Goal: Information Seeking & Learning: Learn about a topic

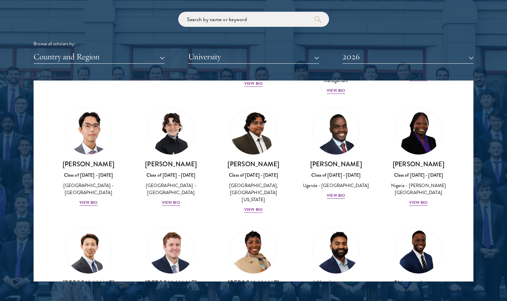
scroll to position [133, 0]
click at [162, 199] on div "View Bio" at bounding box center [171, 202] width 18 height 6
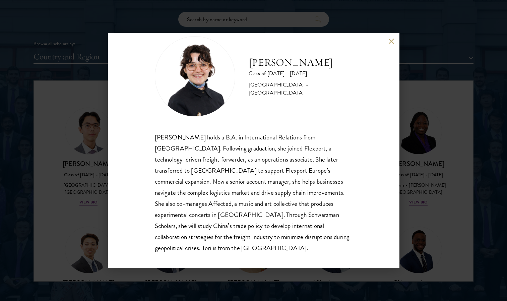
scroll to position [17, 0]
click at [49, 149] on div "[PERSON_NAME] Class of [DATE] - [DATE] [GEOGRAPHIC_DATA] - [GEOGRAPHIC_DATA] [P…" at bounding box center [253, 150] width 507 height 301
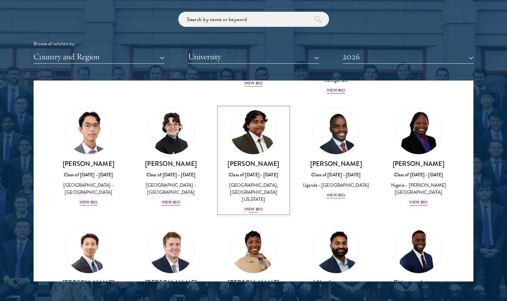
click at [246, 128] on img at bounding box center [253, 130] width 51 height 51
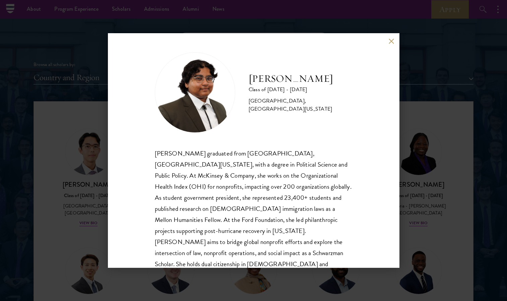
scroll to position [23, 0]
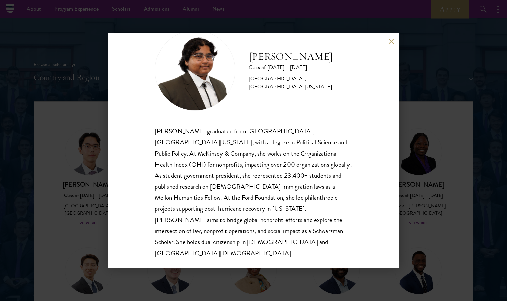
click at [38, 159] on div "[PERSON_NAME] Class of [DATE] - [DATE] [GEOGRAPHIC_DATA] - [GEOGRAPHIC_DATA], […" at bounding box center [253, 150] width 507 height 301
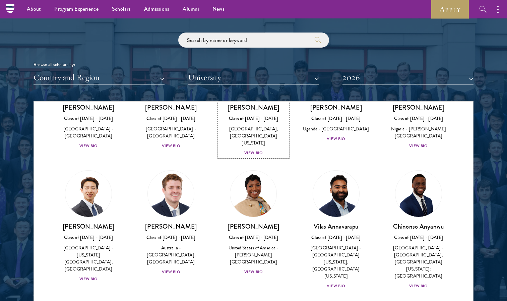
scroll to position [211, 0]
click at [170, 268] on div "View Bio" at bounding box center [171, 271] width 18 height 6
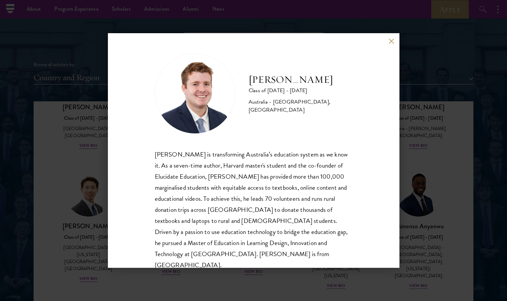
click at [391, 40] on button at bounding box center [391, 41] width 6 height 6
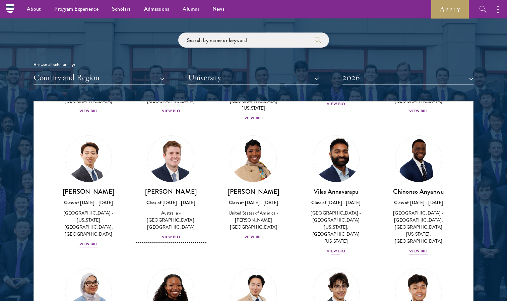
scroll to position [245, 0]
click at [172, 233] on div "View Bio" at bounding box center [171, 236] width 18 height 6
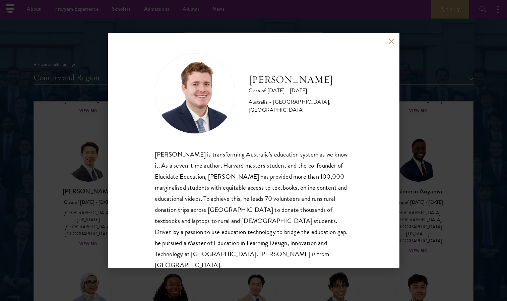
click at [390, 43] on button at bounding box center [391, 41] width 6 height 6
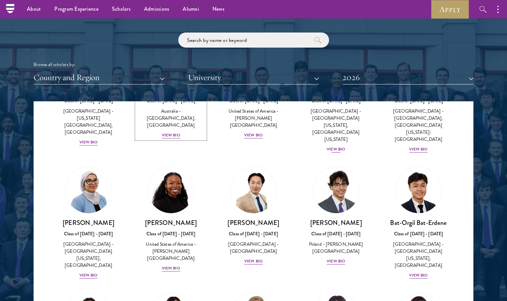
scroll to position [349, 0]
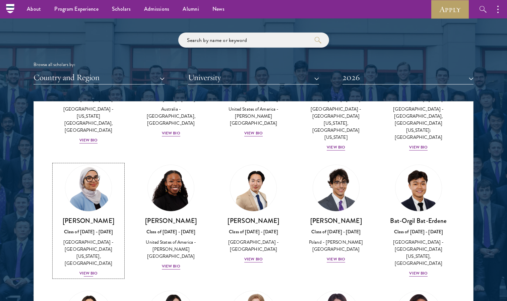
click at [92, 270] on div "View Bio" at bounding box center [88, 273] width 18 height 6
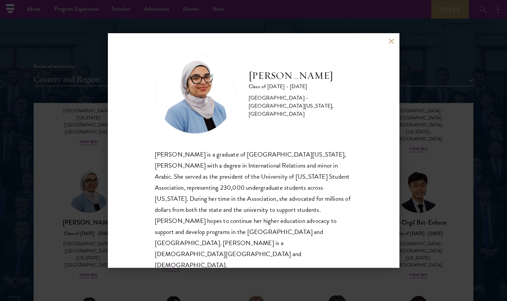
scroll to position [783, 0]
click at [388, 44] on button at bounding box center [391, 41] width 6 height 6
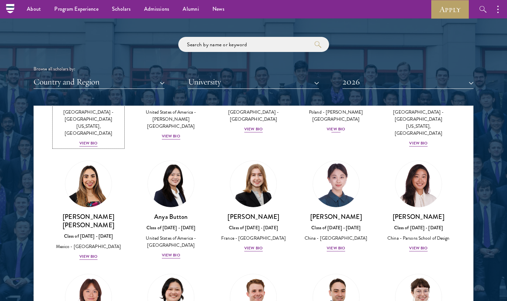
scroll to position [483, 0]
click at [169, 251] on div "View Bio" at bounding box center [171, 254] width 18 height 6
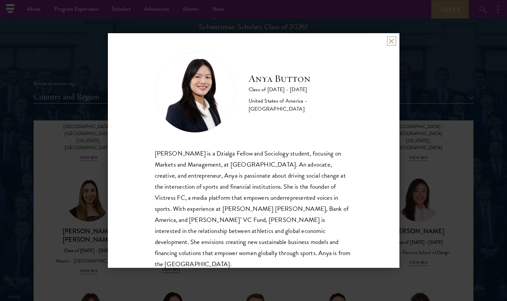
scroll to position [12, 0]
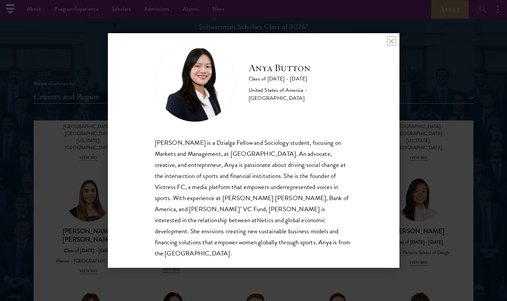
click at [392, 42] on button at bounding box center [391, 41] width 6 height 6
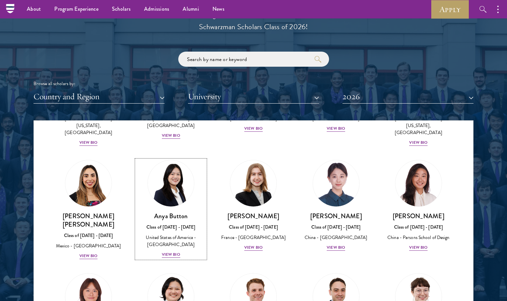
scroll to position [498, 0]
click at [327, 244] on div "View Bio" at bounding box center [335, 247] width 18 height 6
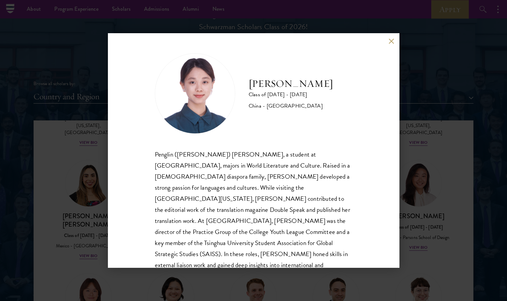
scroll to position [12, 0]
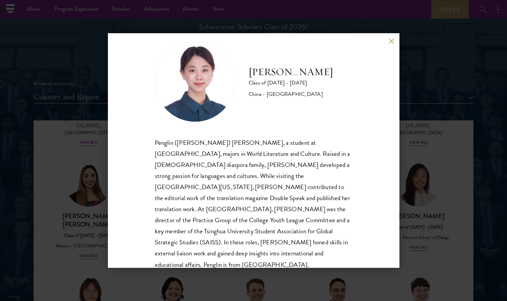
click at [392, 41] on button at bounding box center [391, 41] width 6 height 6
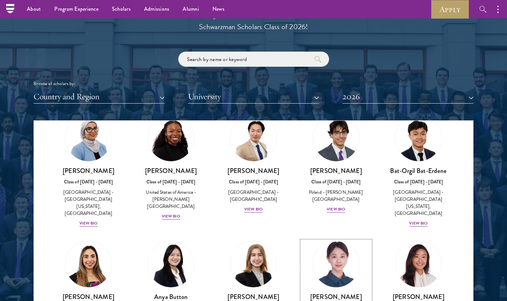
scroll to position [417, 0]
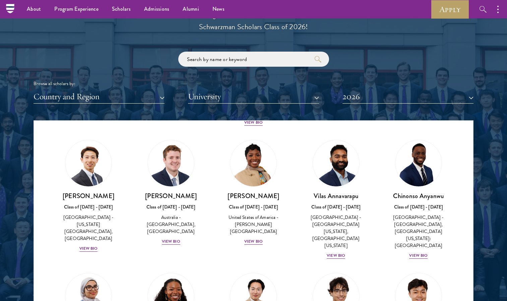
scroll to position [259, 0]
click at [166, 238] on div "View Bio" at bounding box center [171, 241] width 18 height 6
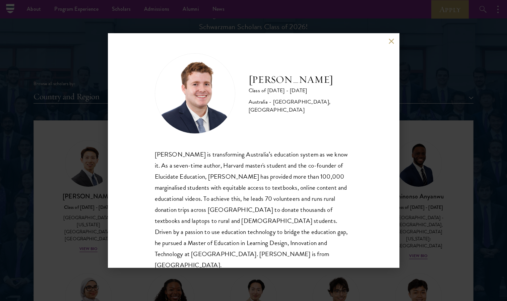
scroll to position [12, 0]
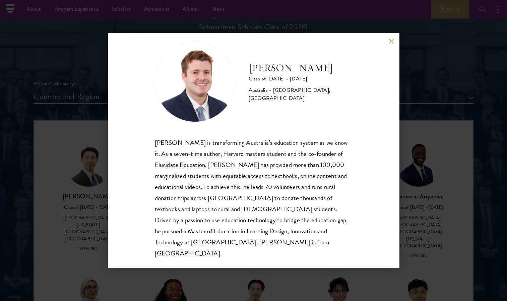
click at [391, 42] on button at bounding box center [391, 41] width 6 height 6
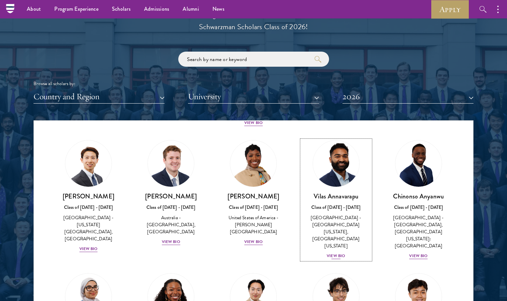
click at [326, 169] on img at bounding box center [335, 163] width 51 height 51
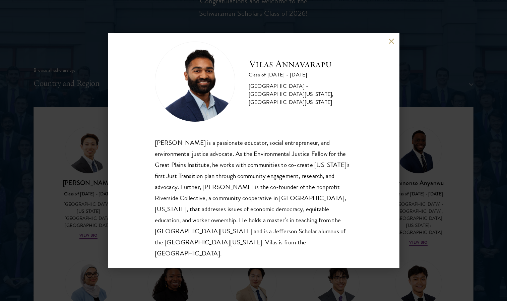
scroll to position [763, 0]
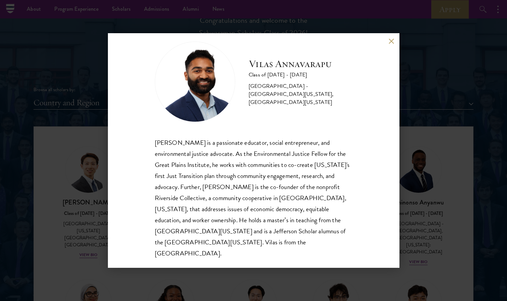
click at [391, 42] on button at bounding box center [391, 41] width 6 height 6
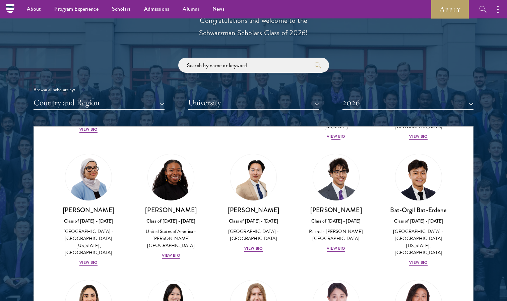
scroll to position [384, 0]
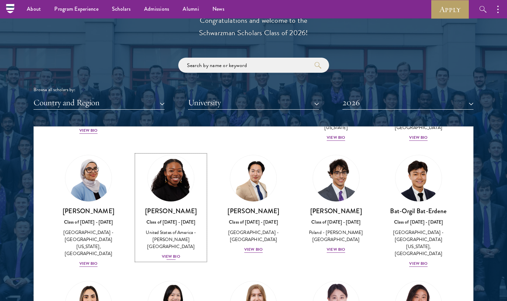
click at [172, 222] on div "Cowiya Arouna Class of [DATE] - [DATE] [GEOGRAPHIC_DATA] - [PERSON_NAME][GEOGRA…" at bounding box center [170, 234] width 69 height 54
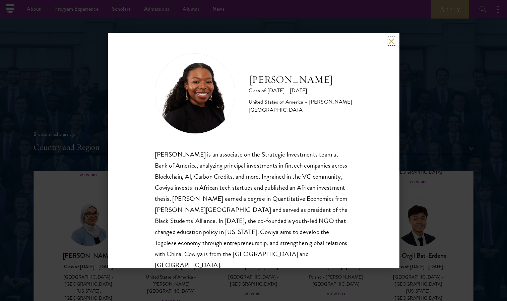
scroll to position [12, 0]
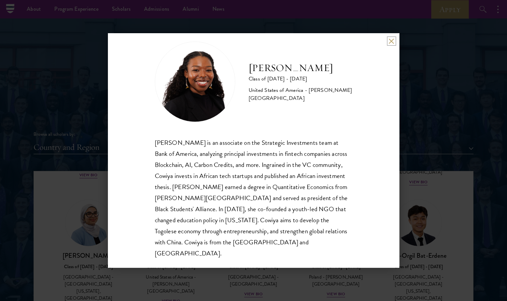
click at [389, 40] on button at bounding box center [391, 41] width 6 height 6
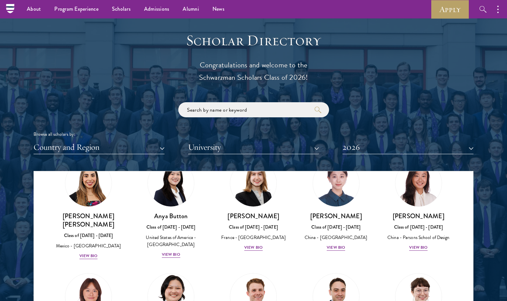
scroll to position [548, 0]
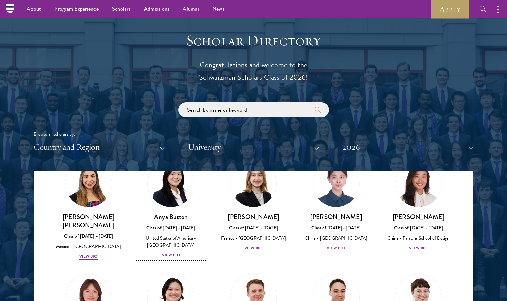
click at [156, 219] on div "Anya Button Class of [DATE] - [DATE] [GEOGRAPHIC_DATA] - [GEOGRAPHIC_DATA] View…" at bounding box center [170, 235] width 69 height 47
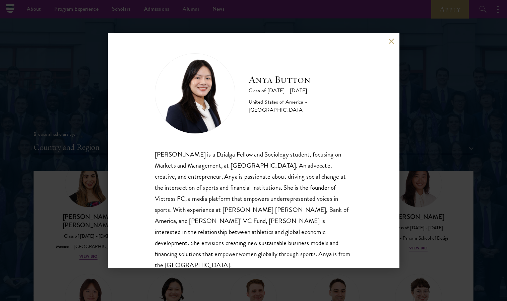
click at [390, 41] on button at bounding box center [391, 41] width 6 height 6
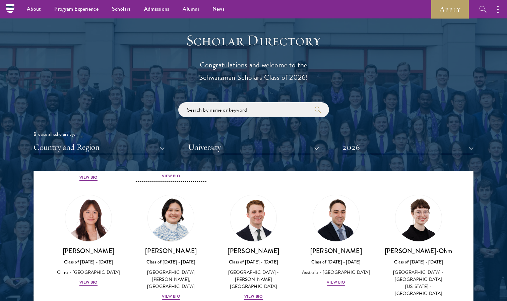
scroll to position [628, 0]
click at [168, 268] on div "[GEOGRAPHIC_DATA][PERSON_NAME], [GEOGRAPHIC_DATA]" at bounding box center [170, 278] width 69 height 21
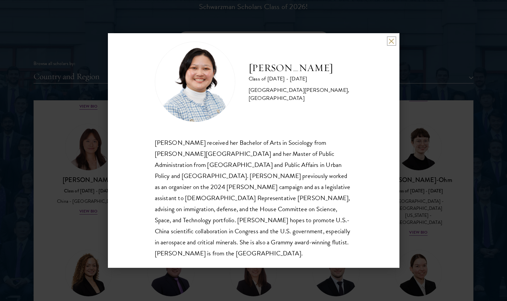
scroll to position [795, 0]
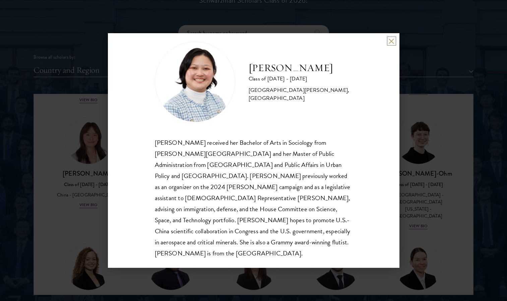
click at [394, 39] on button at bounding box center [391, 41] width 6 height 6
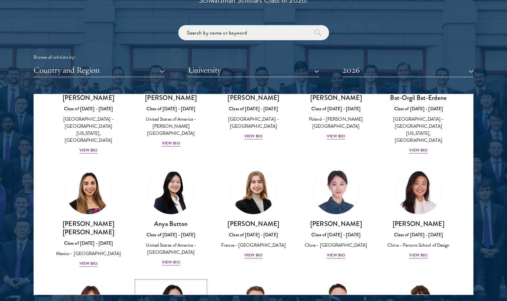
scroll to position [465, 0]
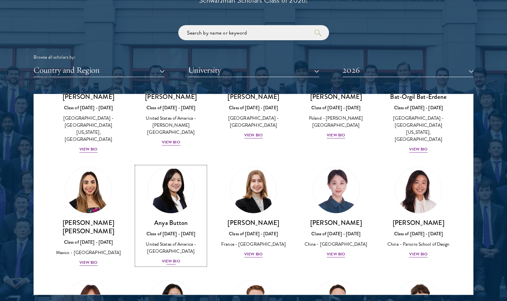
click at [168, 169] on img at bounding box center [170, 189] width 51 height 51
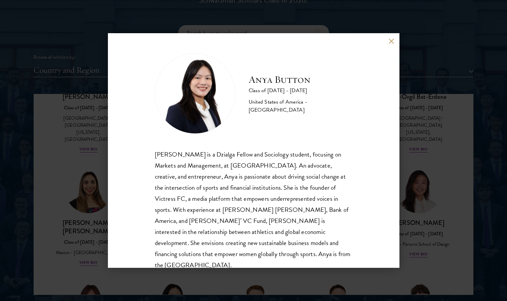
click at [153, 154] on div "Anya Button Class of [DATE] - [DATE] [GEOGRAPHIC_DATA] - [GEOGRAPHIC_DATA] [PER…" at bounding box center [253, 150] width 291 height 234
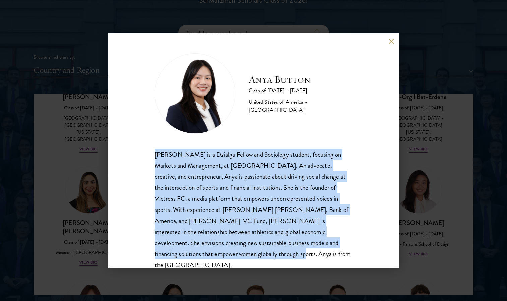
click at [203, 191] on div "[PERSON_NAME] is a Dzialga Fellow and Sociology student, focusing on Markets an…" at bounding box center [254, 210] width 198 height 122
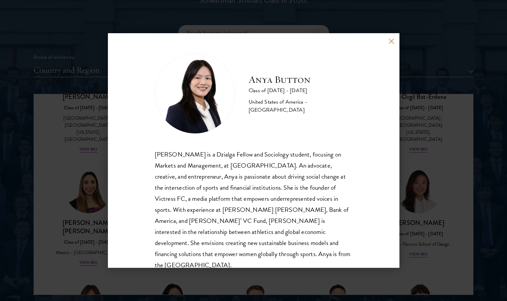
click at [78, 107] on div "Anya Button Class of [DATE] - [DATE] [GEOGRAPHIC_DATA] - [GEOGRAPHIC_DATA] [PER…" at bounding box center [253, 150] width 507 height 301
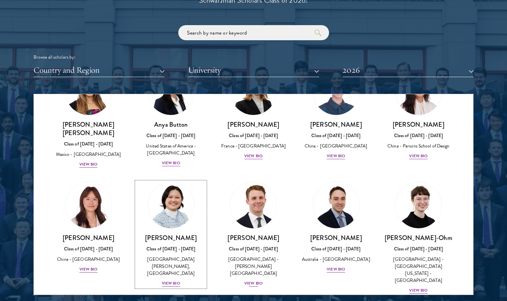
scroll to position [563, 0]
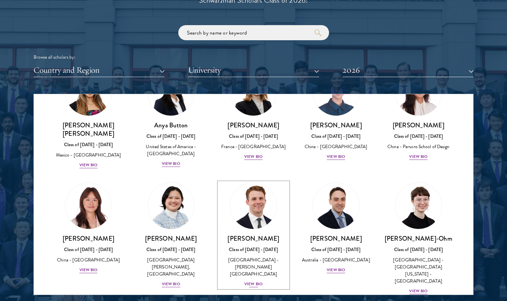
click at [251, 256] on div "[GEOGRAPHIC_DATA] - [PERSON_NAME][GEOGRAPHIC_DATA]" at bounding box center [253, 266] width 69 height 21
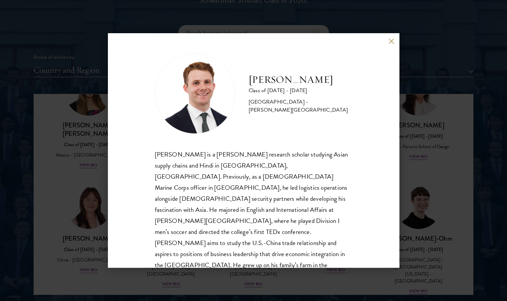
scroll to position [1, 0]
click at [389, 41] on button at bounding box center [391, 41] width 6 height 6
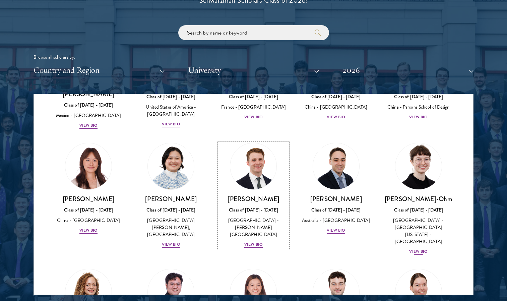
scroll to position [602, 0]
click at [414, 248] on div "View Bio" at bounding box center [418, 251] width 18 height 6
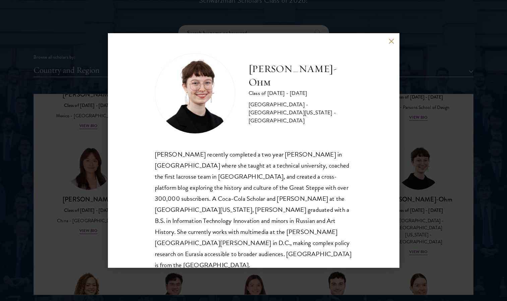
click at [136, 18] on div "[PERSON_NAME]-Ohm Class of [DATE] - [DATE] [GEOGRAPHIC_DATA] - [GEOGRAPHIC_DATA…" at bounding box center [253, 150] width 507 height 301
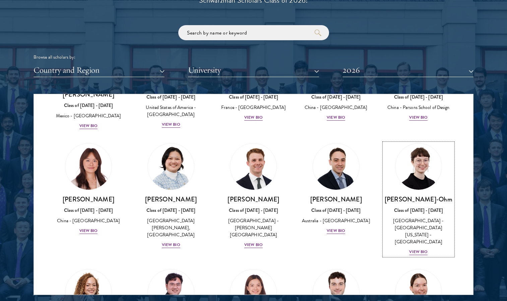
scroll to position [563, 0]
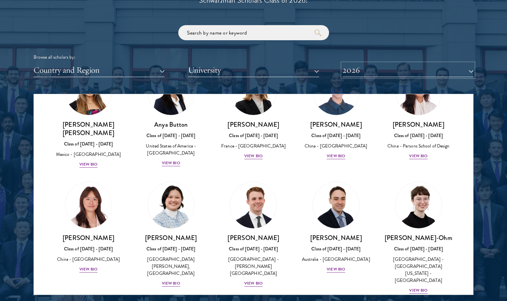
click at [365, 71] on button "2026" at bounding box center [407, 70] width 131 height 14
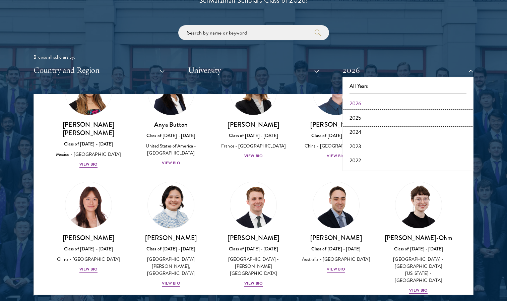
click at [364, 113] on button "2025" at bounding box center [407, 118] width 127 height 14
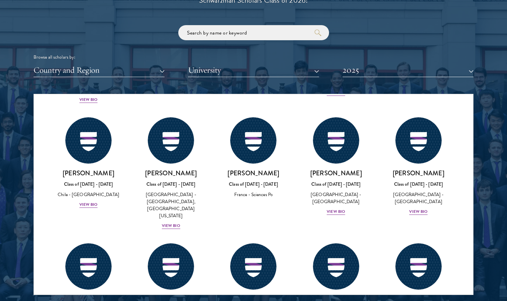
scroll to position [384, 0]
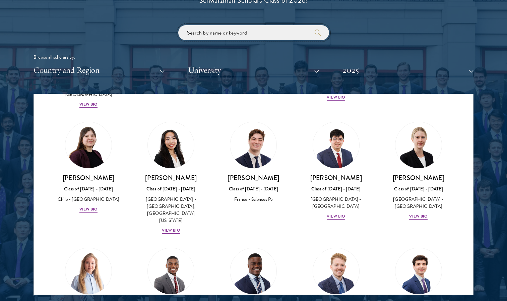
click at [232, 34] on input "search" at bounding box center [253, 32] width 151 height 15
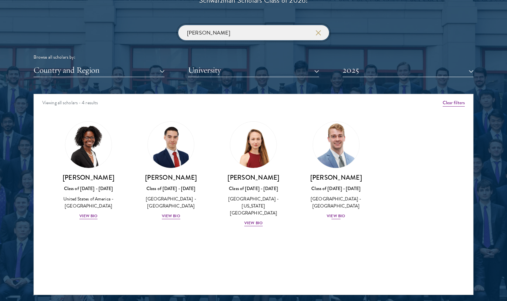
type input "[PERSON_NAME]"
click at [332, 219] on div "View Bio" at bounding box center [335, 216] width 18 height 6
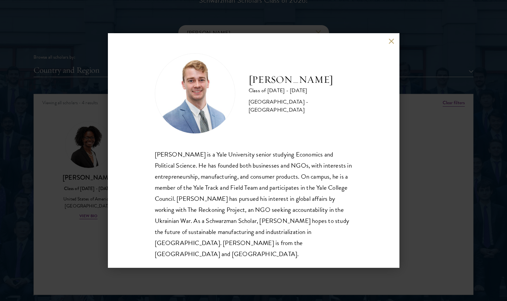
scroll to position [1, 0]
click at [390, 40] on button at bounding box center [391, 41] width 6 height 6
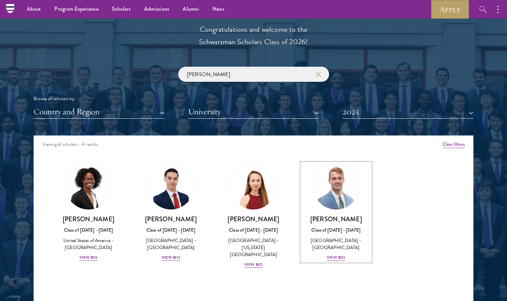
scroll to position [754, 0]
click at [172, 178] on img at bounding box center [170, 186] width 51 height 51
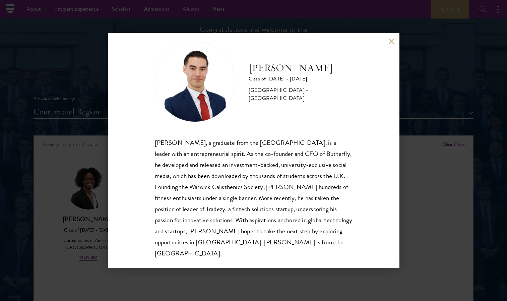
scroll to position [12, 0]
click at [390, 40] on button at bounding box center [391, 41] width 6 height 6
